Goal: Task Accomplishment & Management: Complete application form

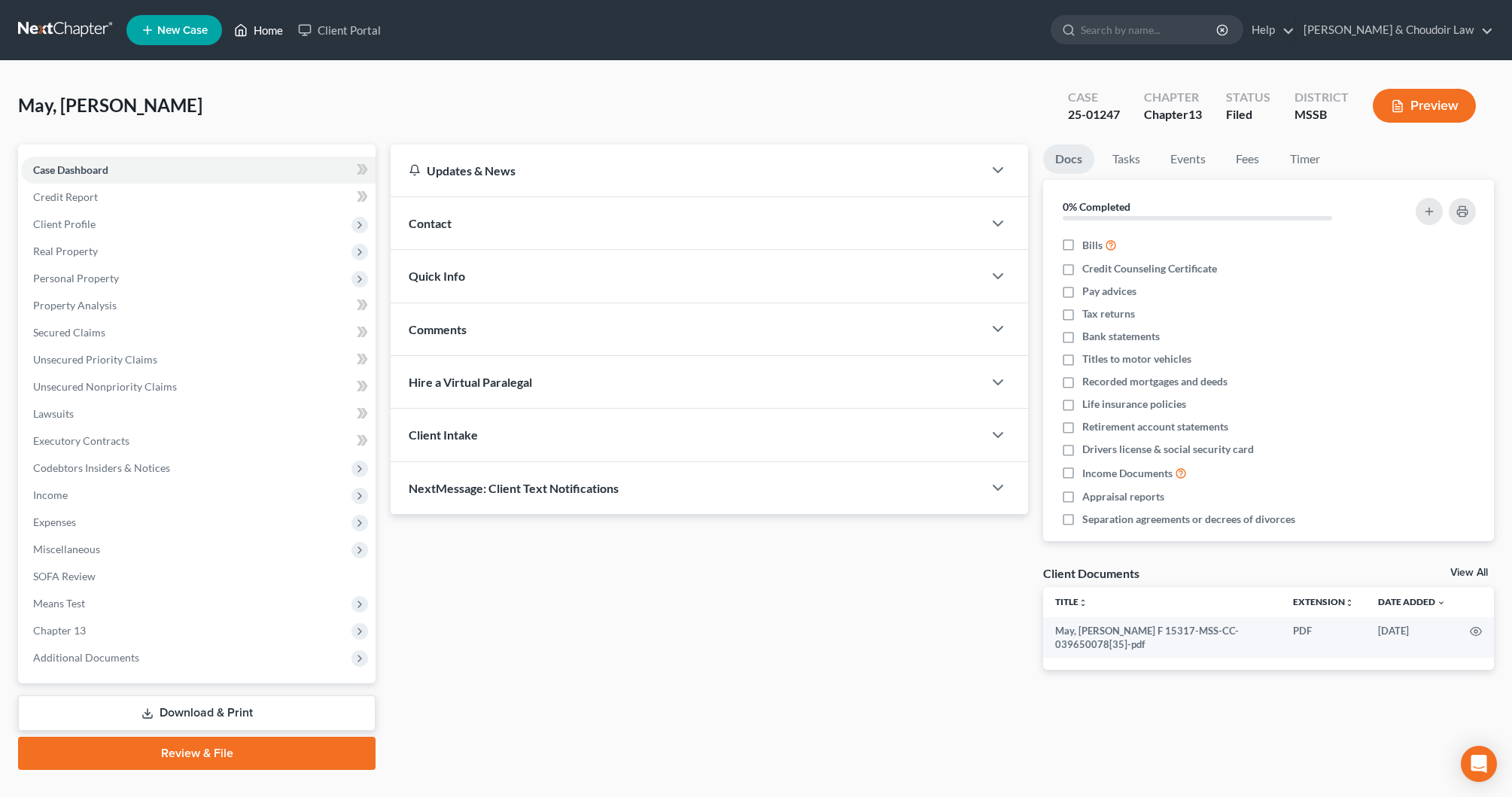
click at [271, 31] on link "Home" at bounding box center [259, 30] width 64 height 27
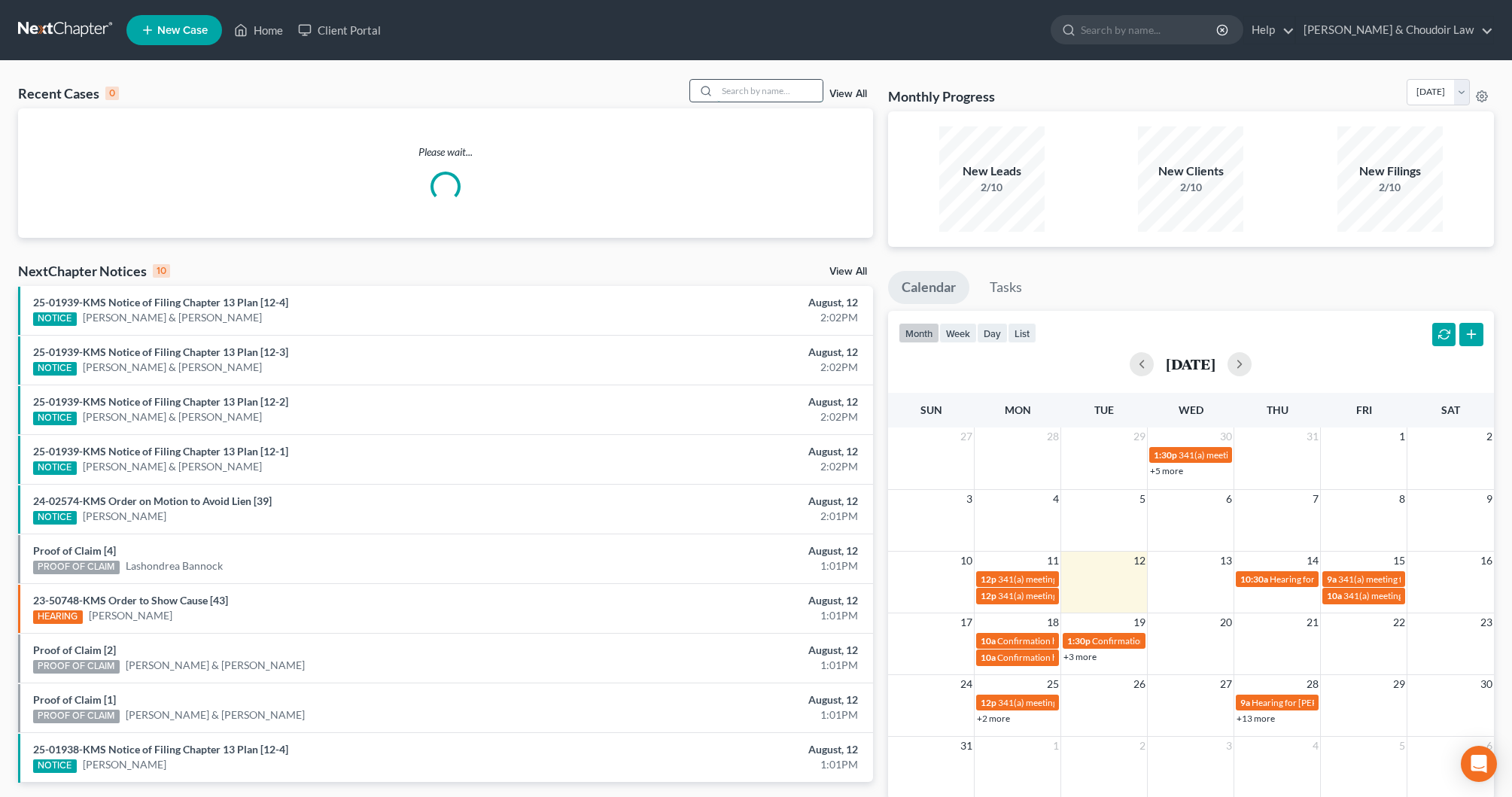
click at [777, 92] on input "search" at bounding box center [770, 90] width 105 height 22
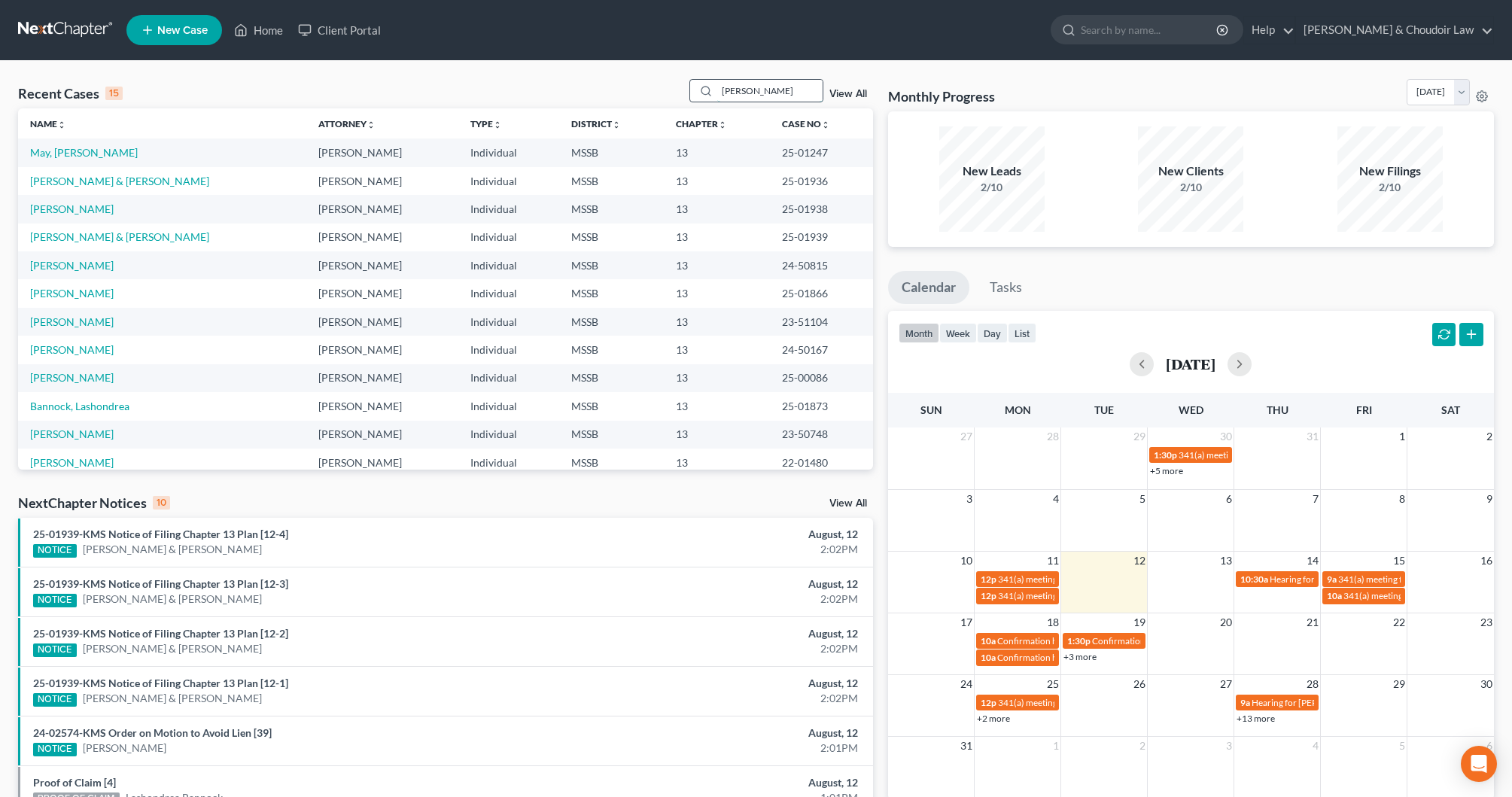
type input "[PERSON_NAME]"
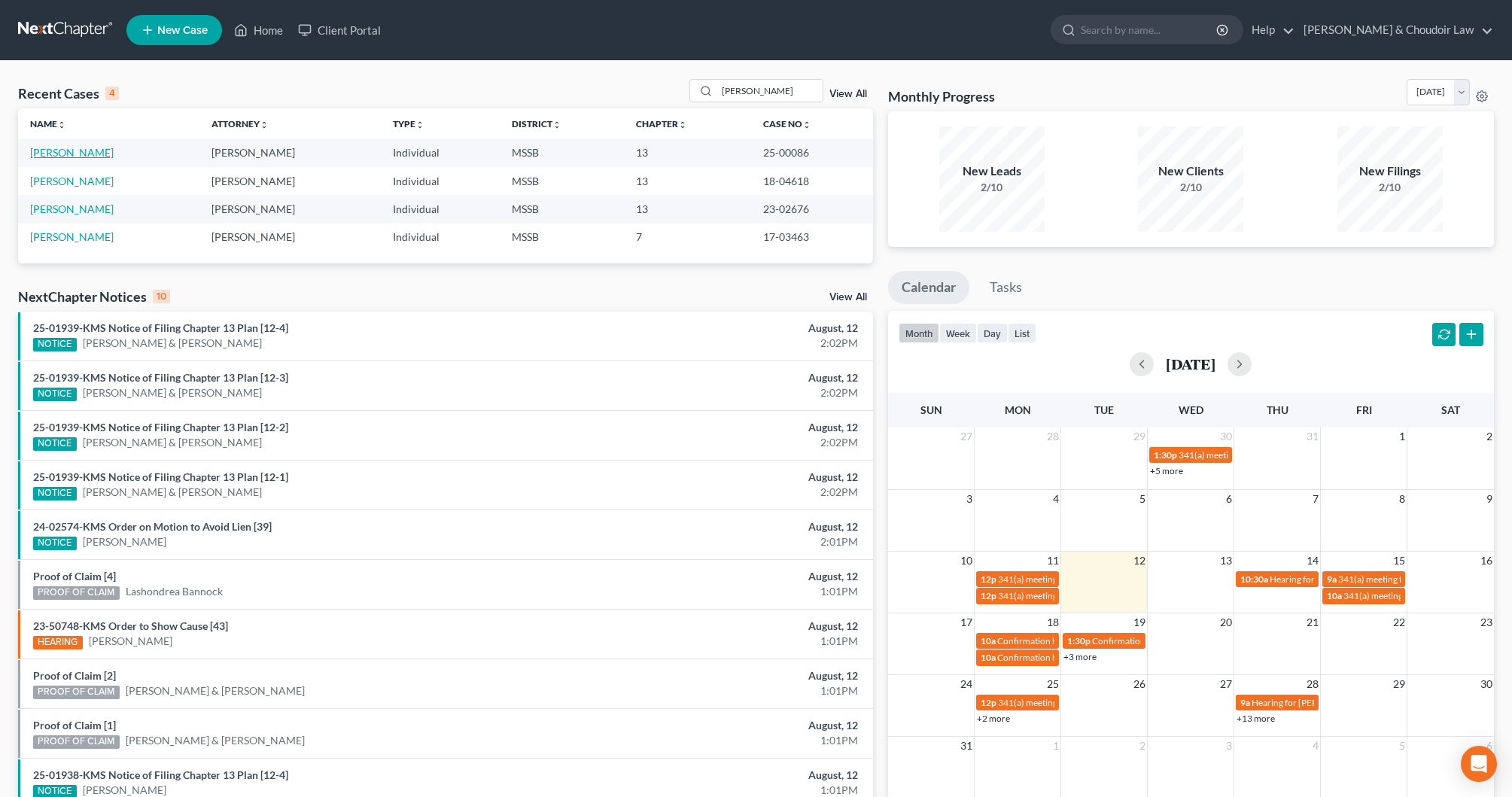
click at [80, 159] on link "[PERSON_NAME]" at bounding box center [72, 152] width 84 height 13
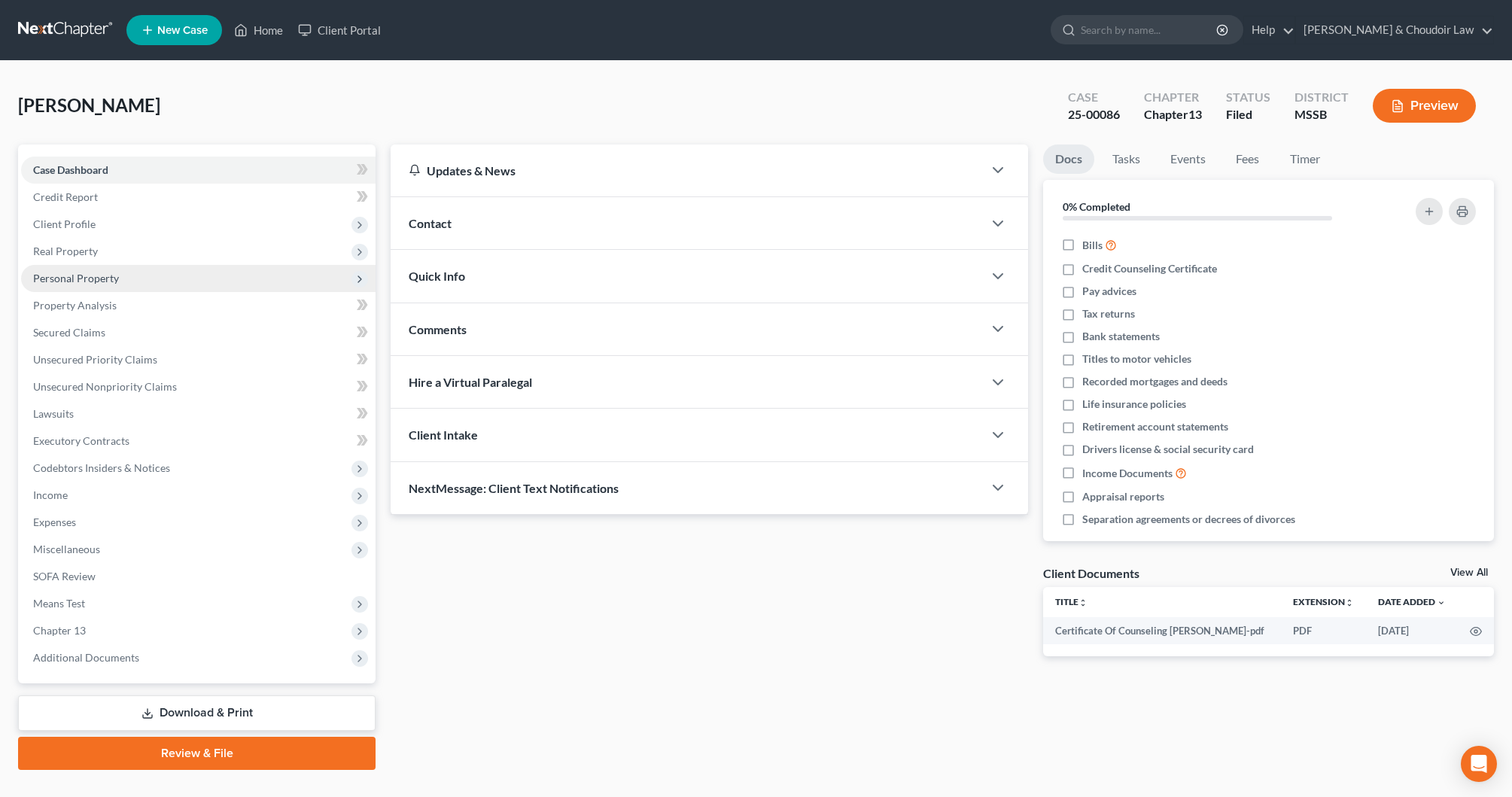
click at [94, 283] on span "Personal Property" at bounding box center [76, 278] width 86 height 13
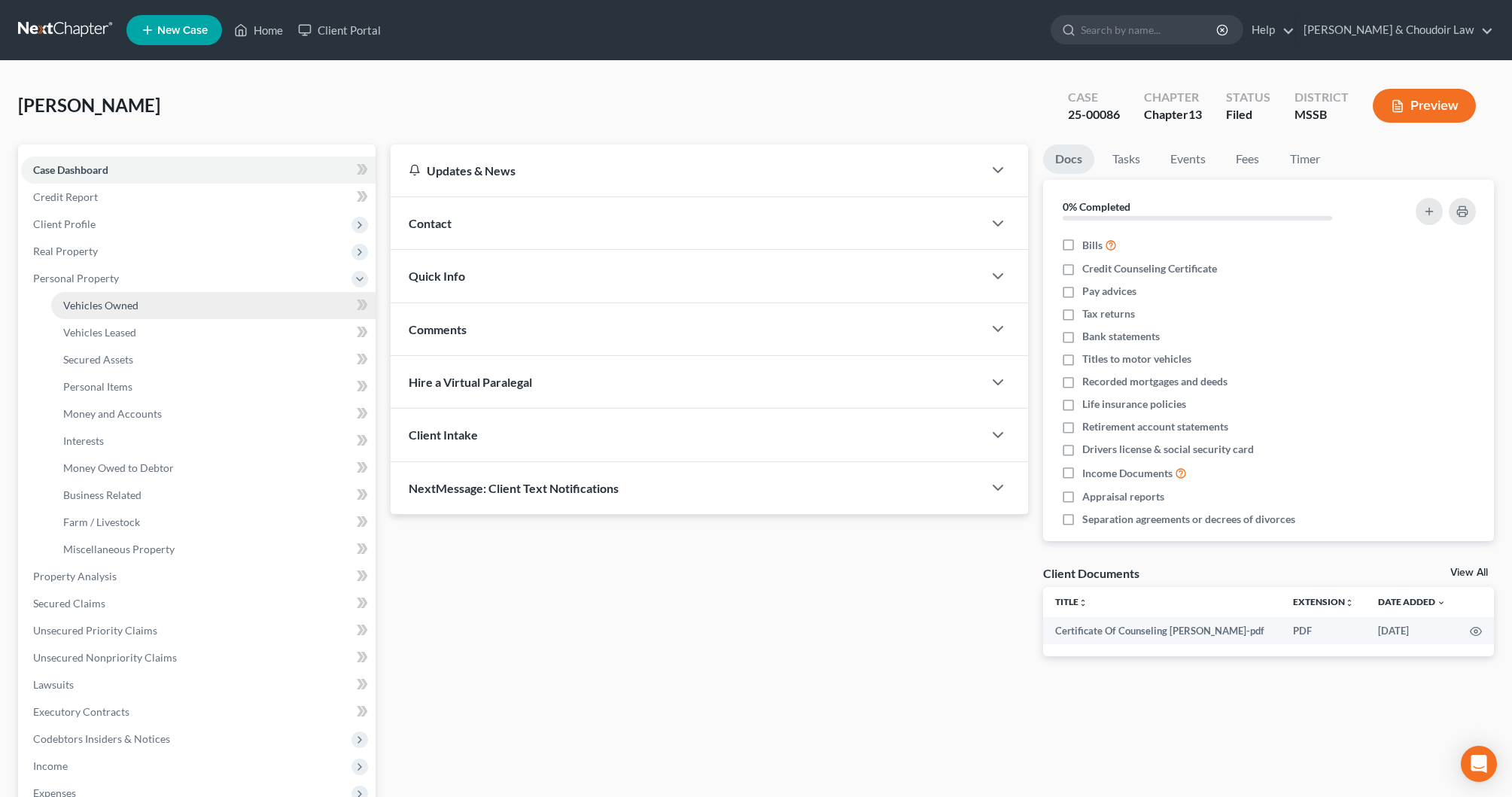
click at [105, 305] on span "Vehicles Owned" at bounding box center [101, 305] width 75 height 13
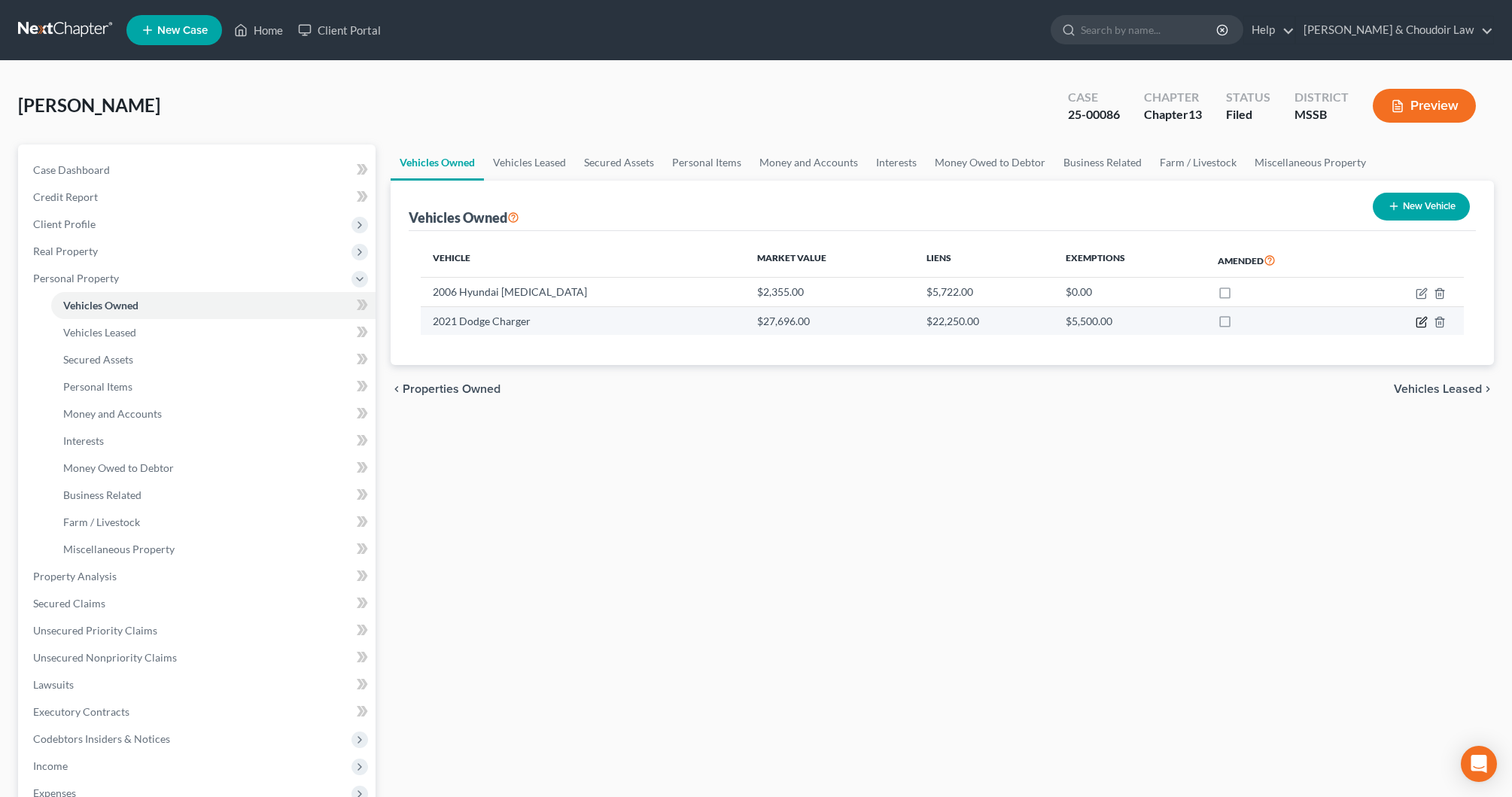
click at [1425, 323] on icon "button" at bounding box center [1422, 322] width 12 height 12
select select "0"
select select "5"
select select "2"
select select "0"
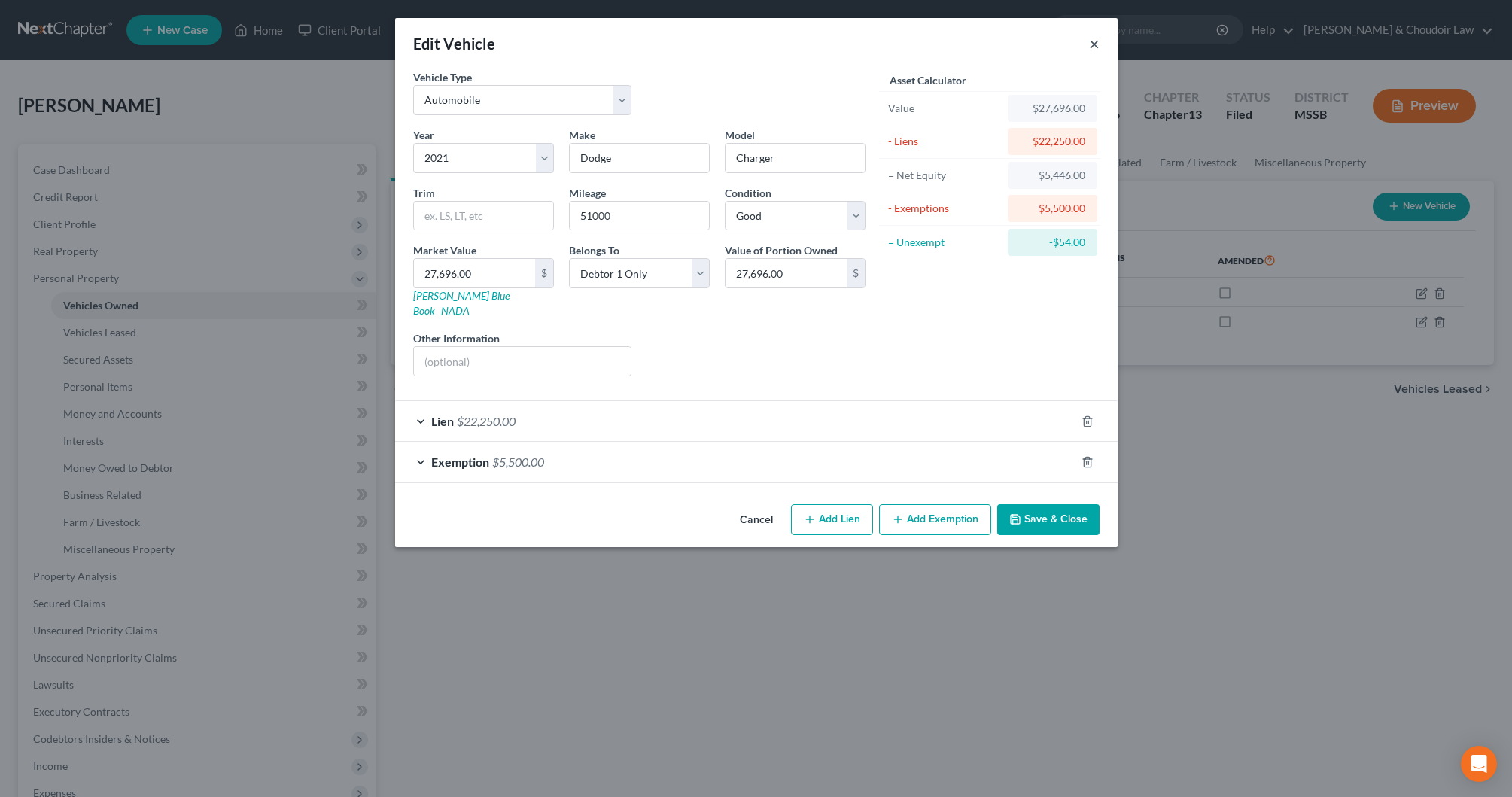
click at [1096, 42] on button "×" at bounding box center [1094, 44] width 11 height 18
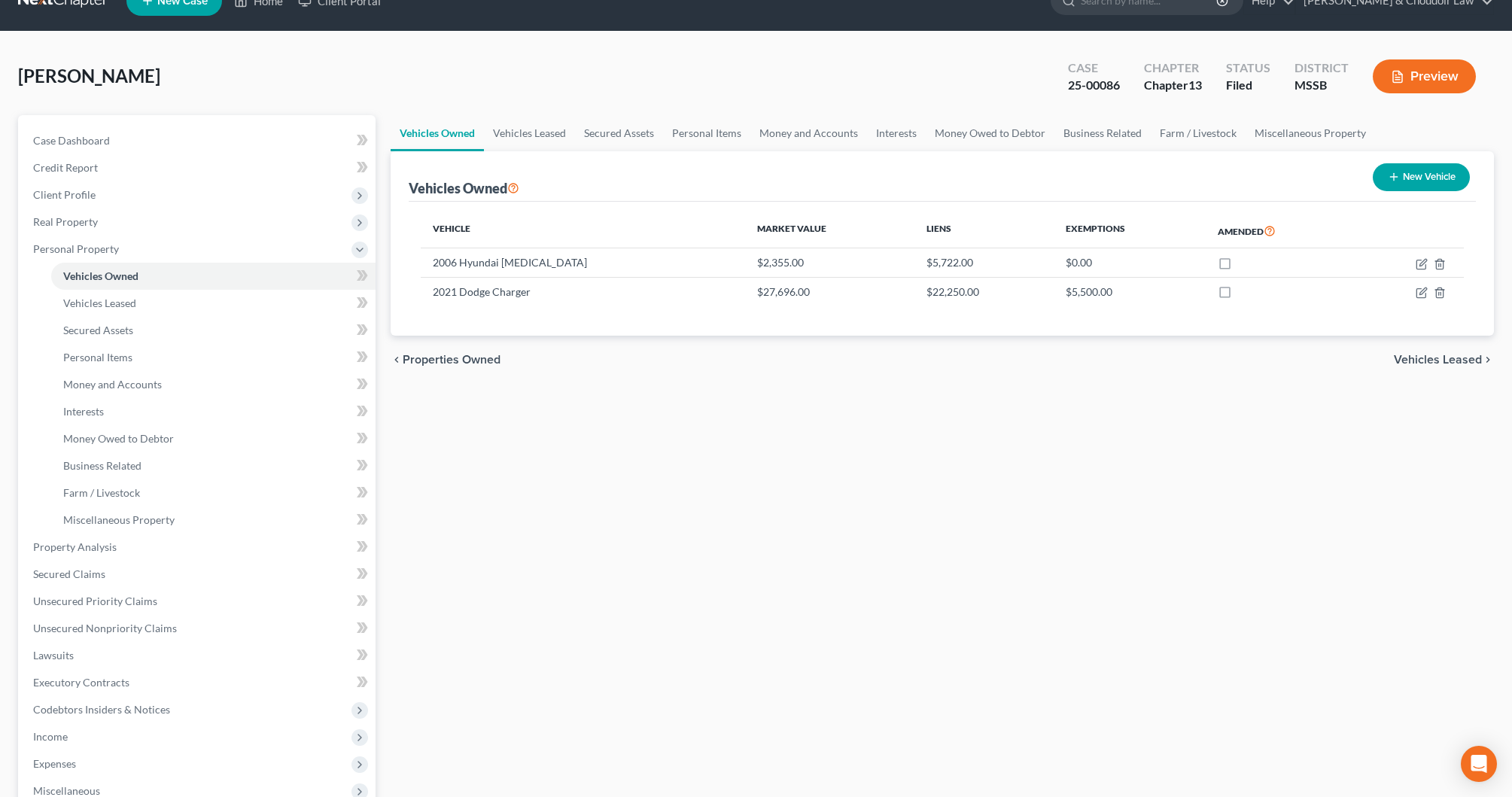
scroll to position [37, 0]
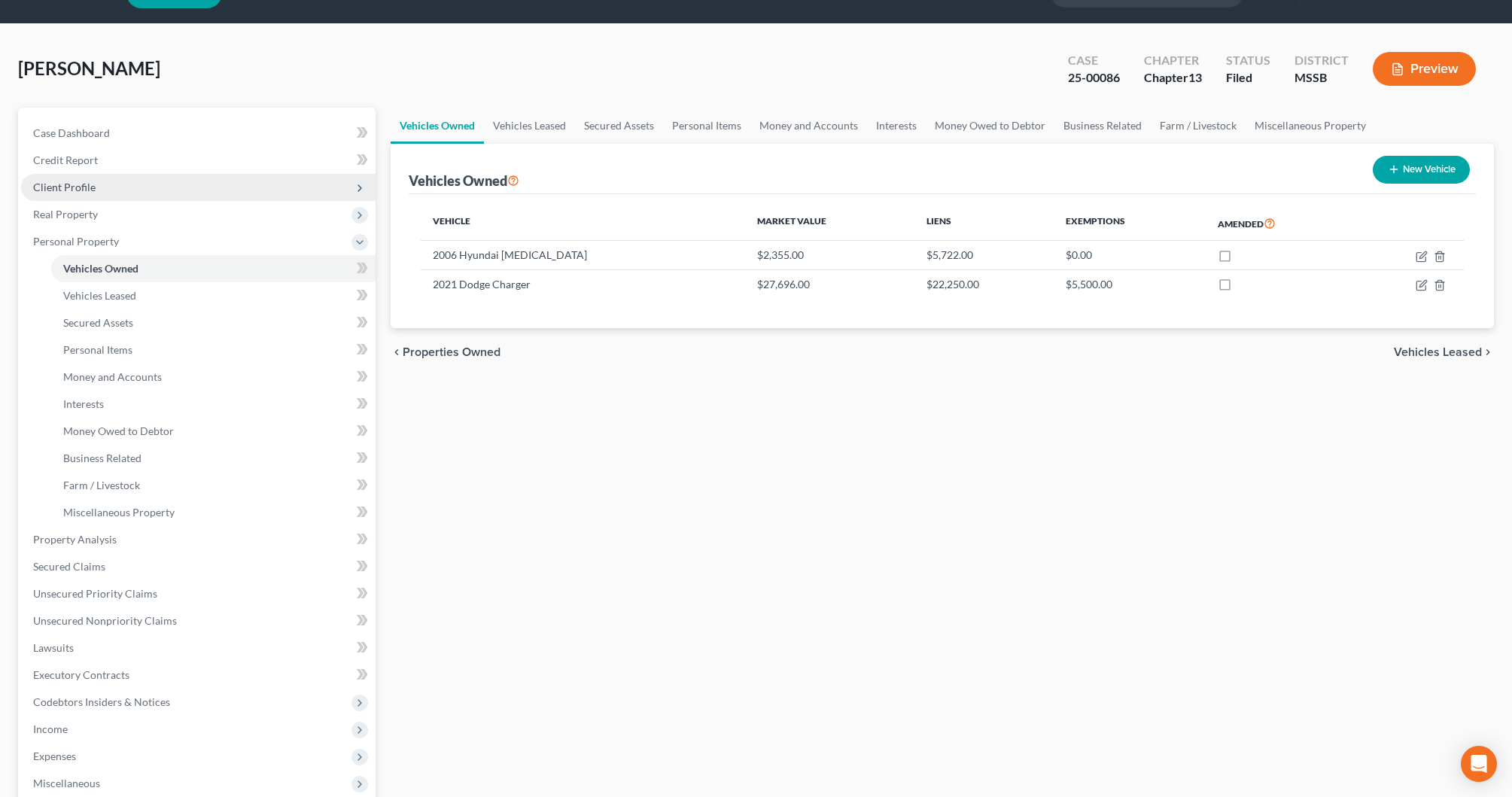
click at [93, 188] on span "Client Profile" at bounding box center [64, 187] width 63 height 13
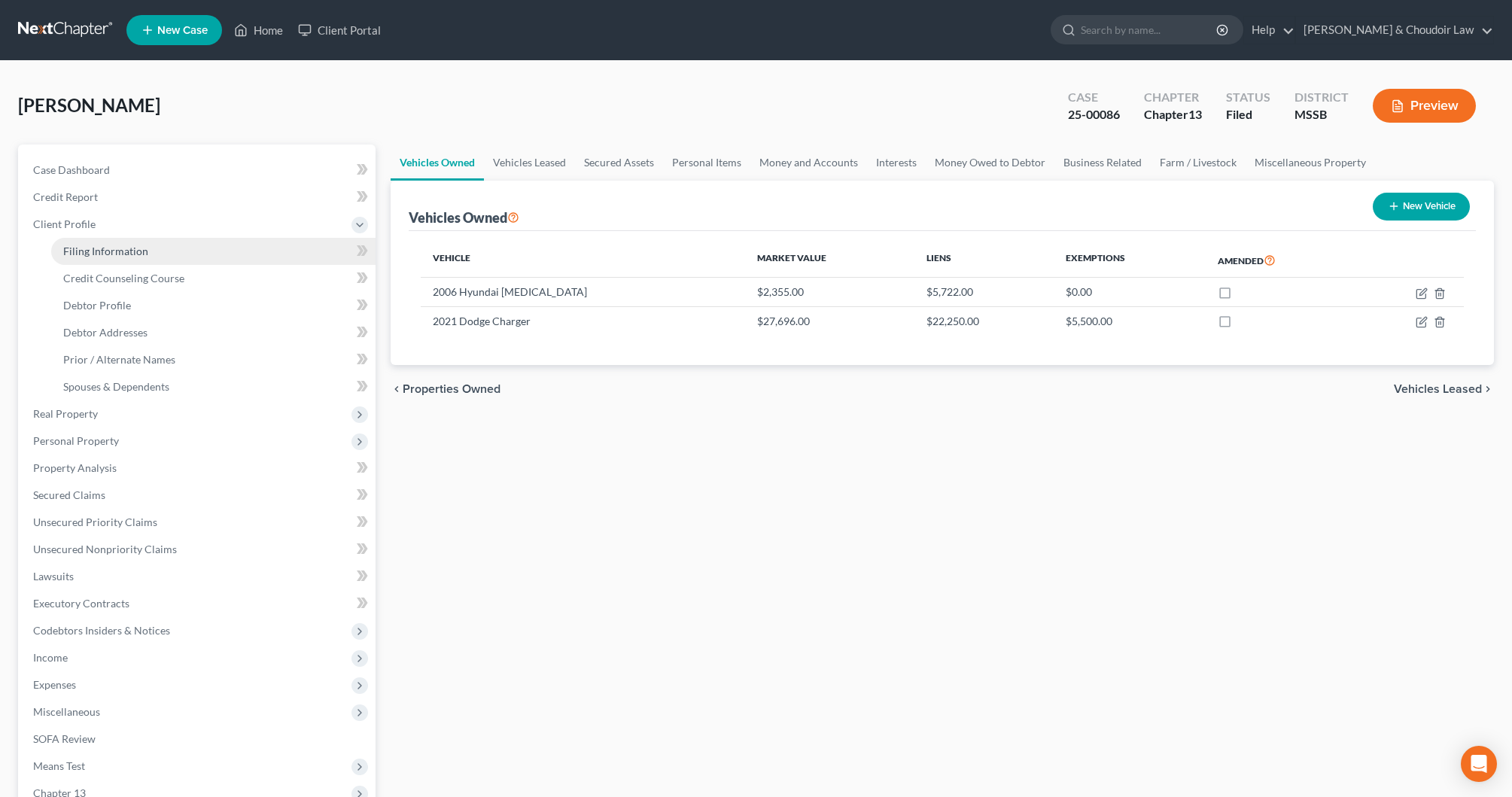
scroll to position [-1, 0]
click at [123, 260] on link "Filing Information" at bounding box center [213, 251] width 325 height 27
select select "1"
select select "0"
select select "3"
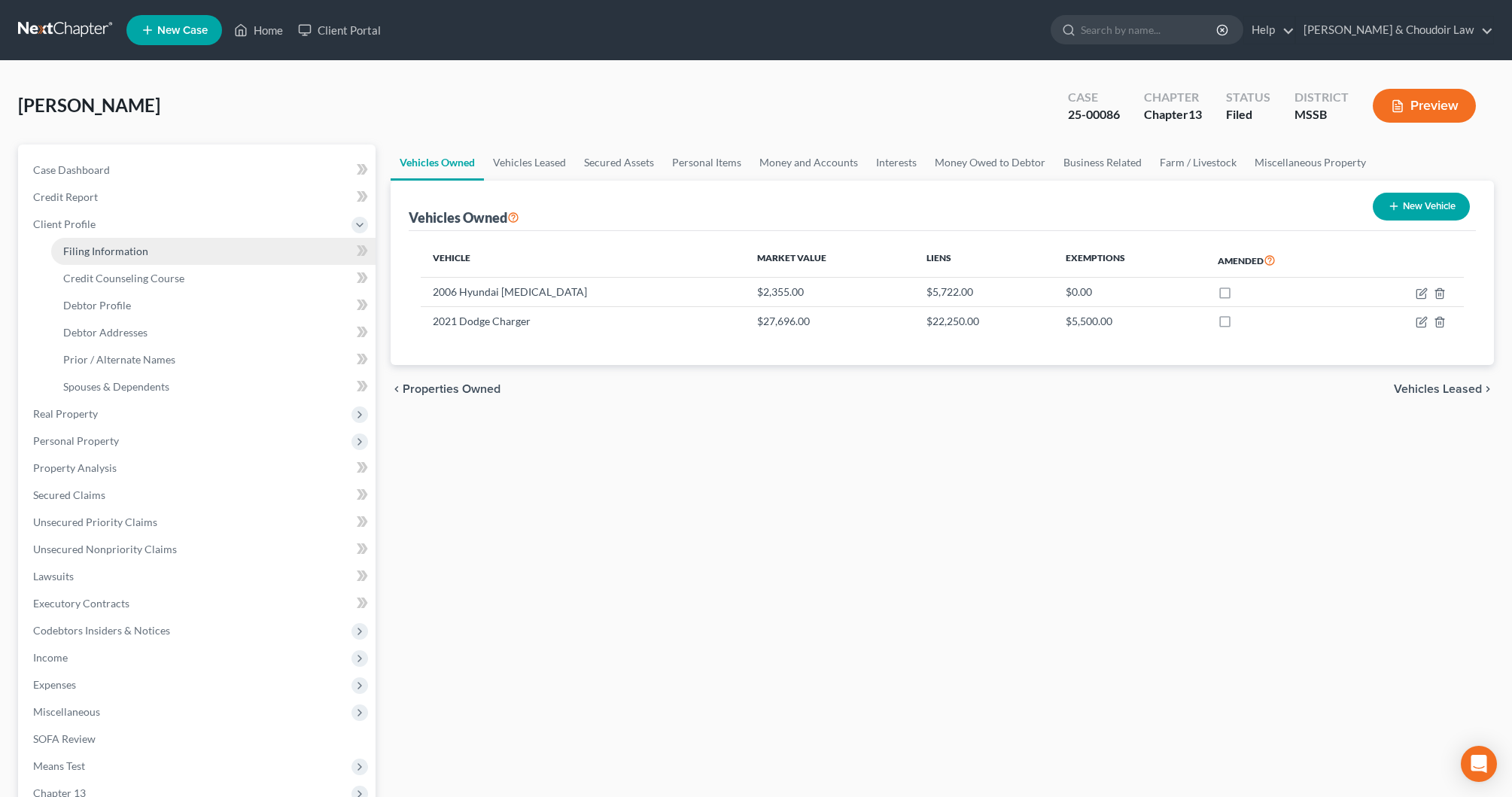
select select "25"
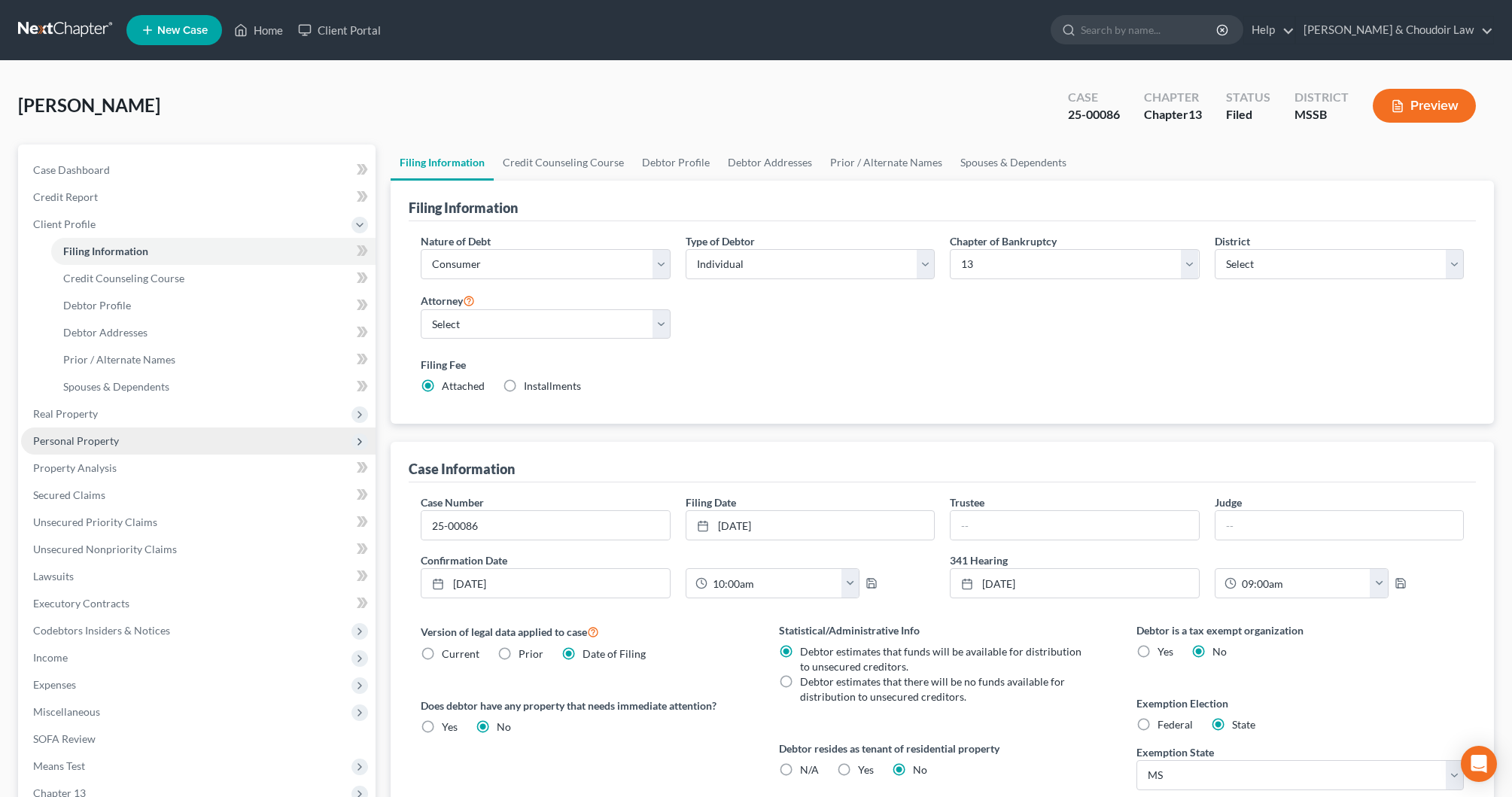
click at [103, 440] on span "Personal Property" at bounding box center [76, 440] width 86 height 13
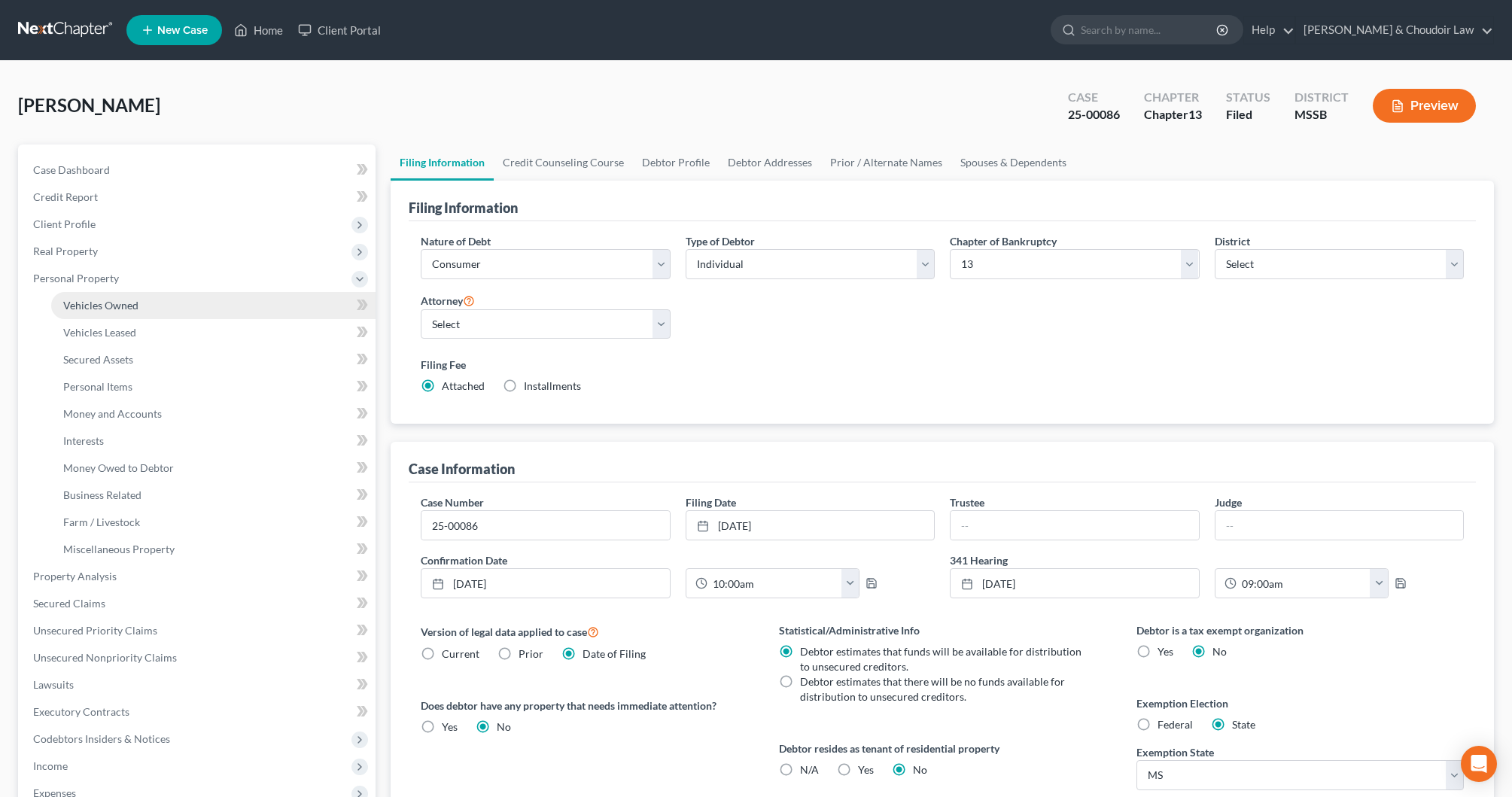
click at [110, 307] on span "Vehicles Owned" at bounding box center [101, 305] width 75 height 13
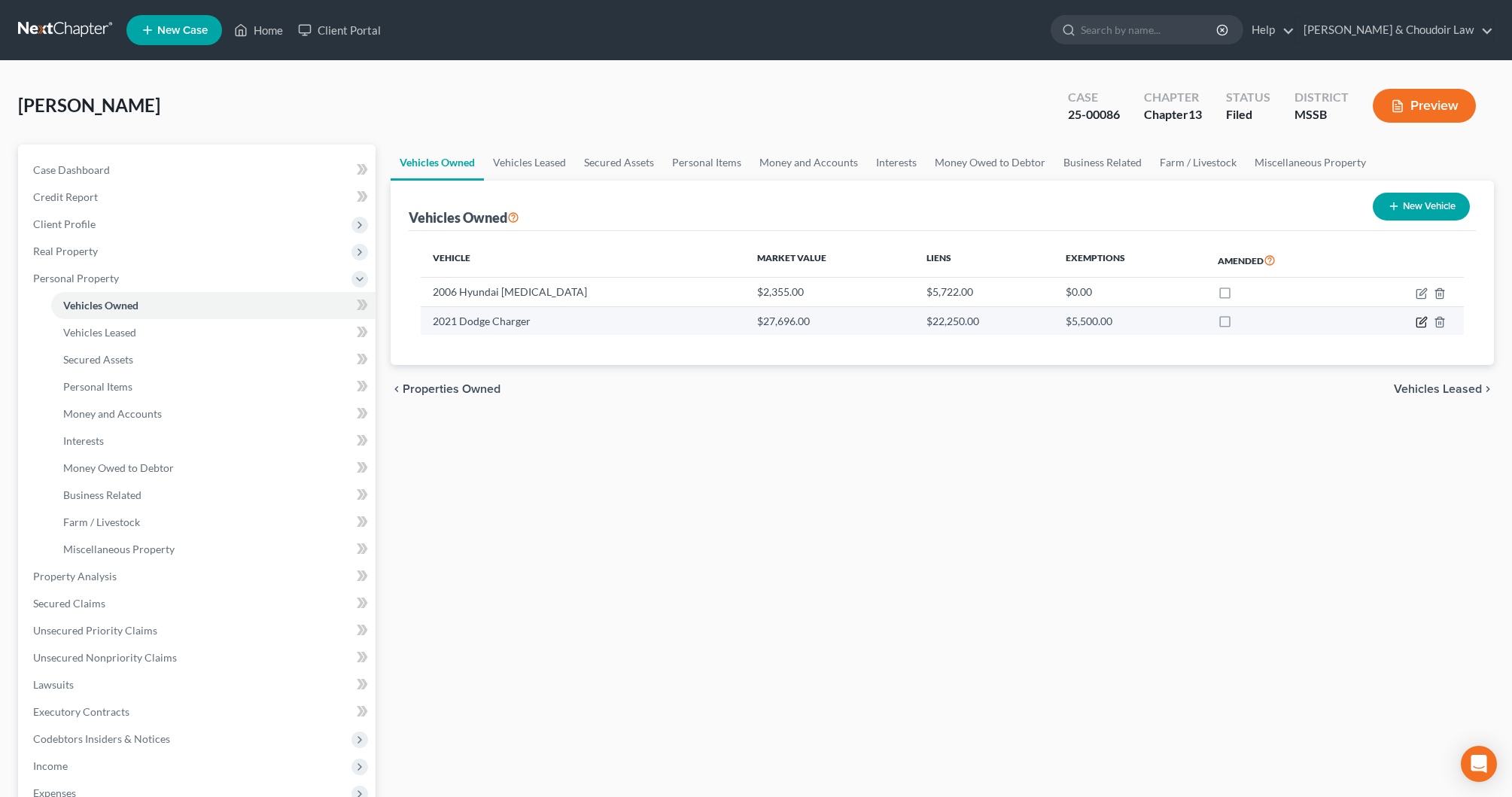
click at [1417, 323] on icon "button" at bounding box center [1422, 322] width 12 height 12
select select "0"
select select "5"
select select "2"
select select "0"
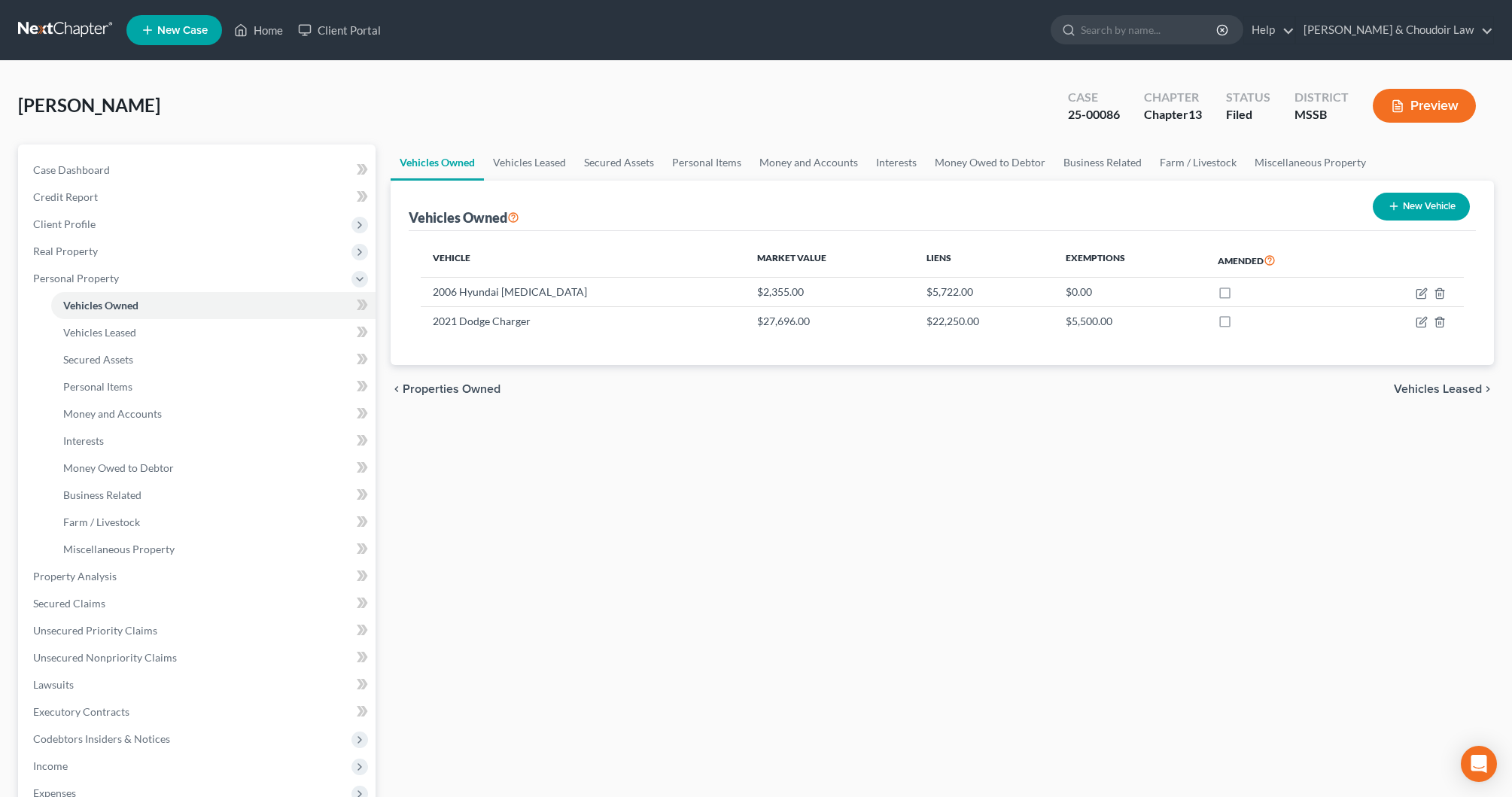
select select "45"
select select "0"
select select "2"
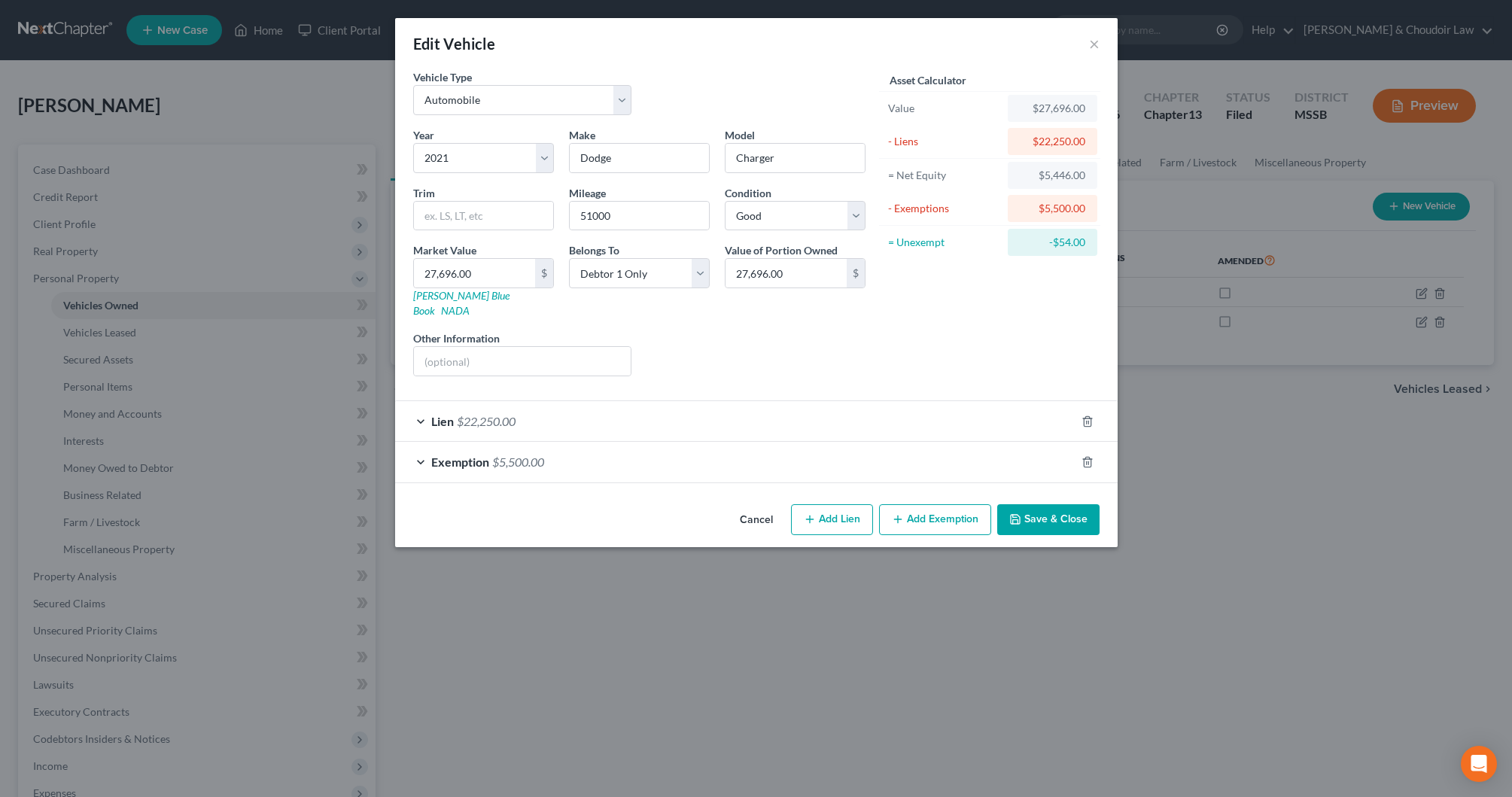
click at [505, 414] on span "$22,250.00" at bounding box center [486, 421] width 59 height 14
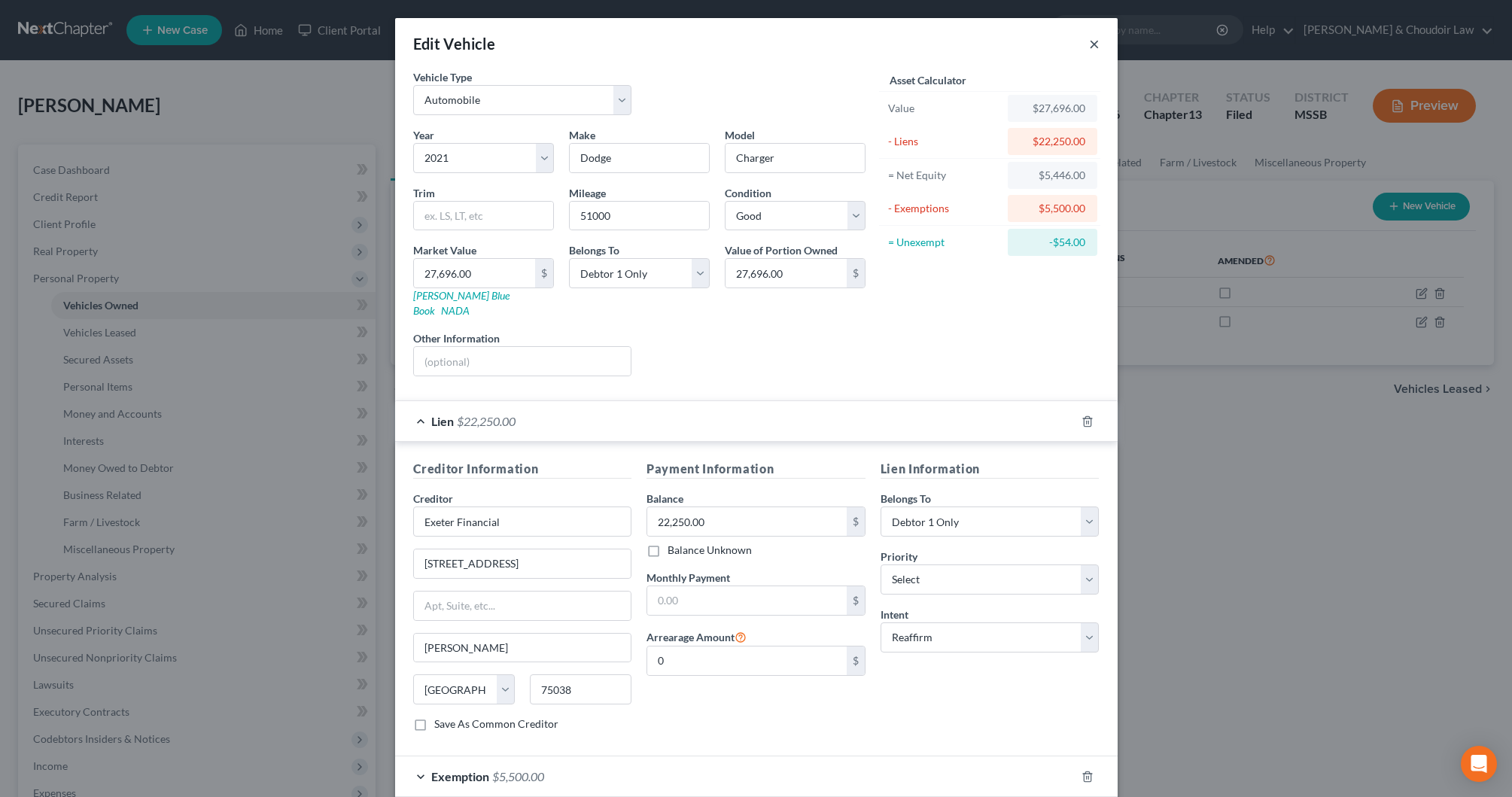
click at [1091, 41] on button "×" at bounding box center [1094, 44] width 11 height 18
